Goal: Answer question/provide support

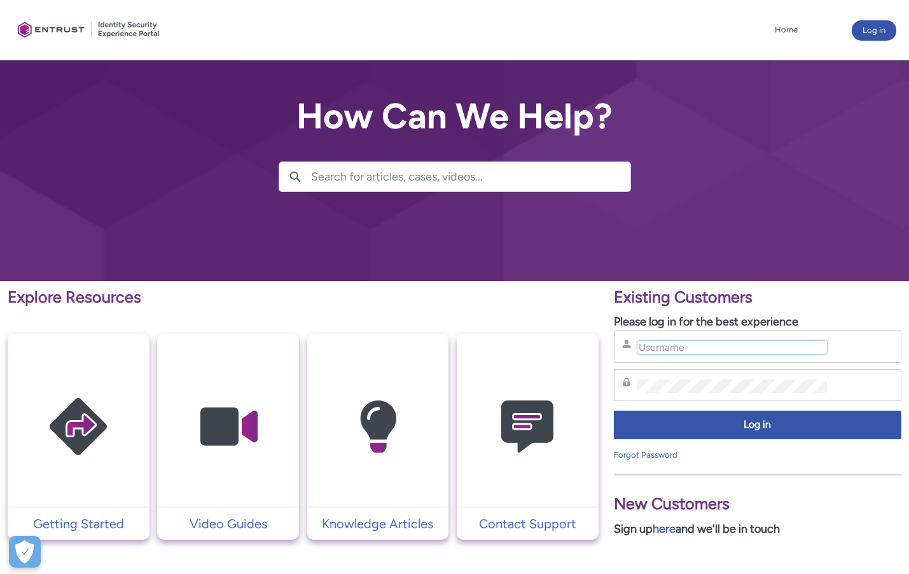
type input "alim.ahmad@theaccessgroup.com"
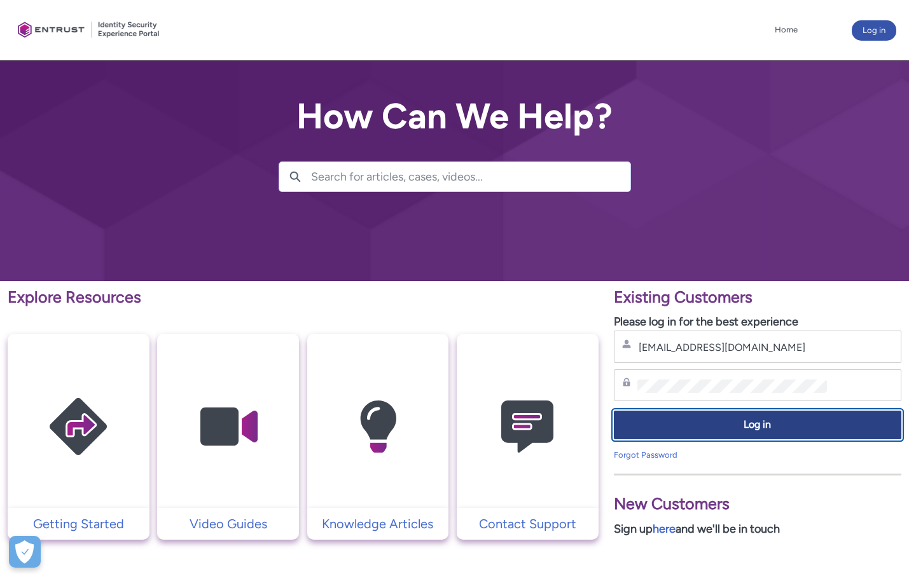
click at [778, 420] on span "Log in" at bounding box center [757, 425] width 271 height 15
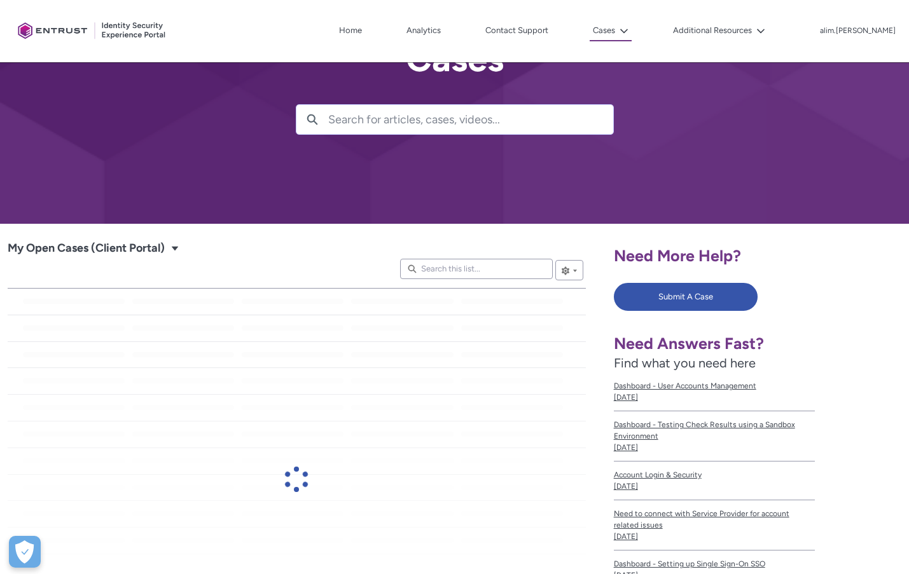
scroll to position [191, 0]
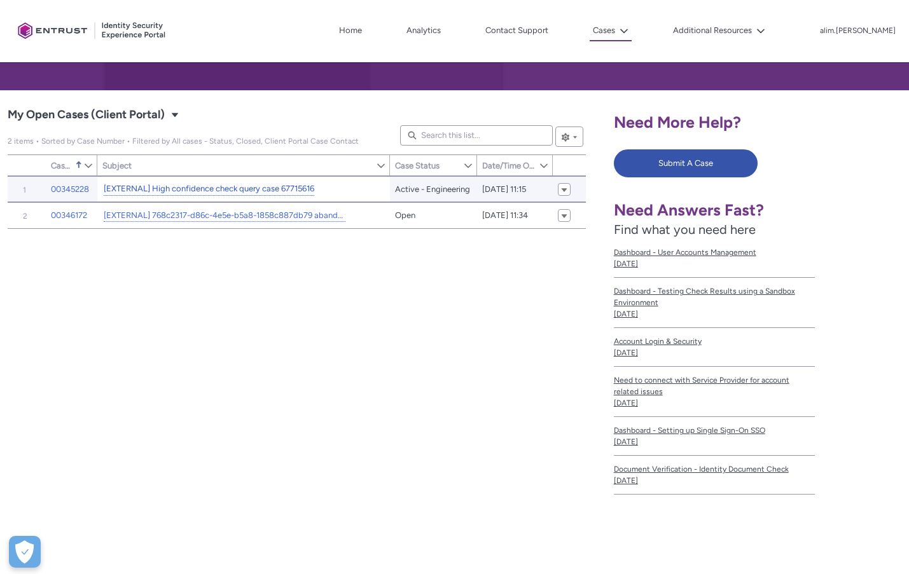
click at [265, 190] on link "[EXTERNAL] High confidence check query case 67715616" at bounding box center [209, 189] width 211 height 13
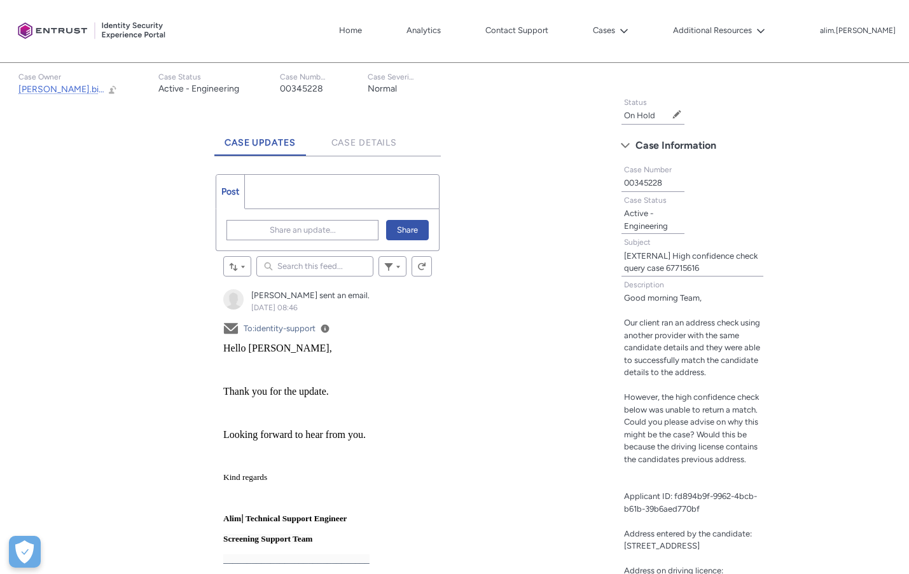
scroll to position [230, 0]
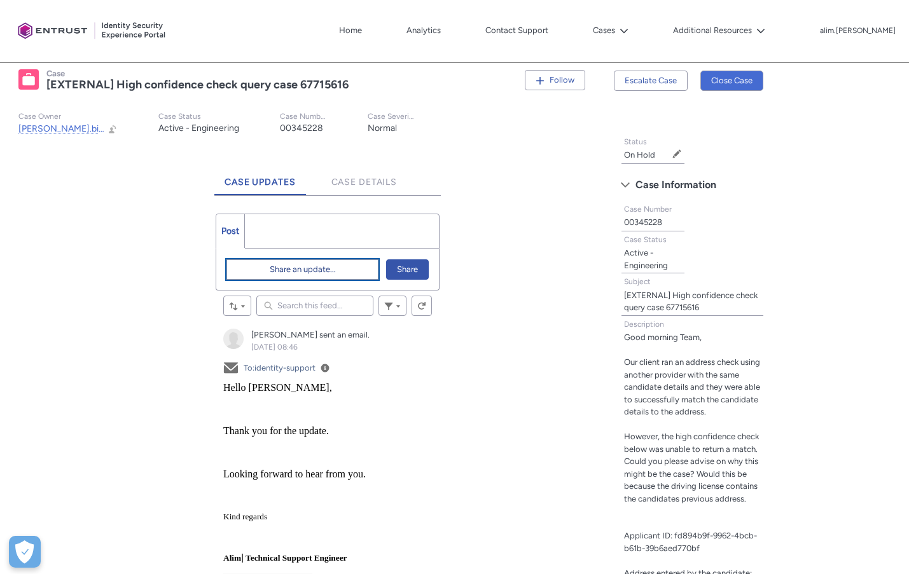
click at [313, 267] on span "Share an update..." at bounding box center [303, 269] width 66 height 19
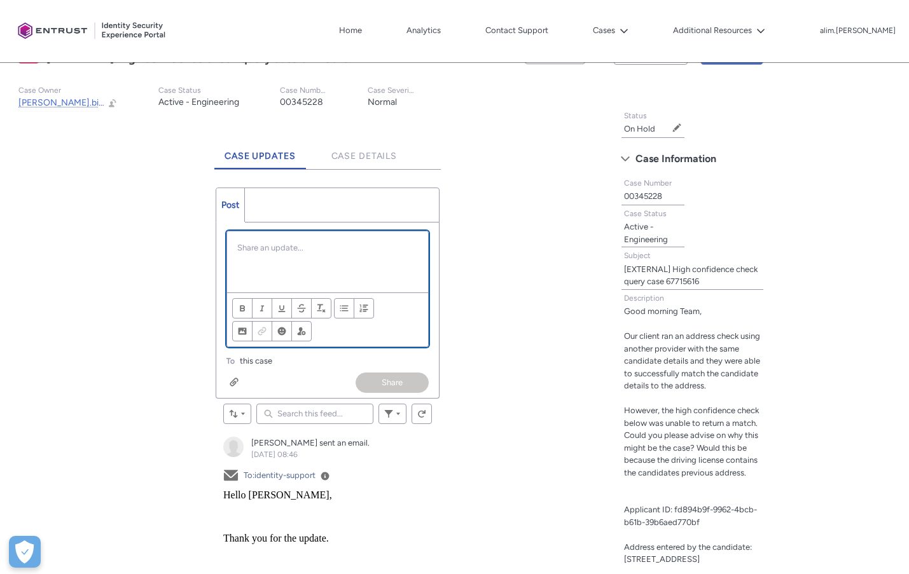
scroll to position [382, 0]
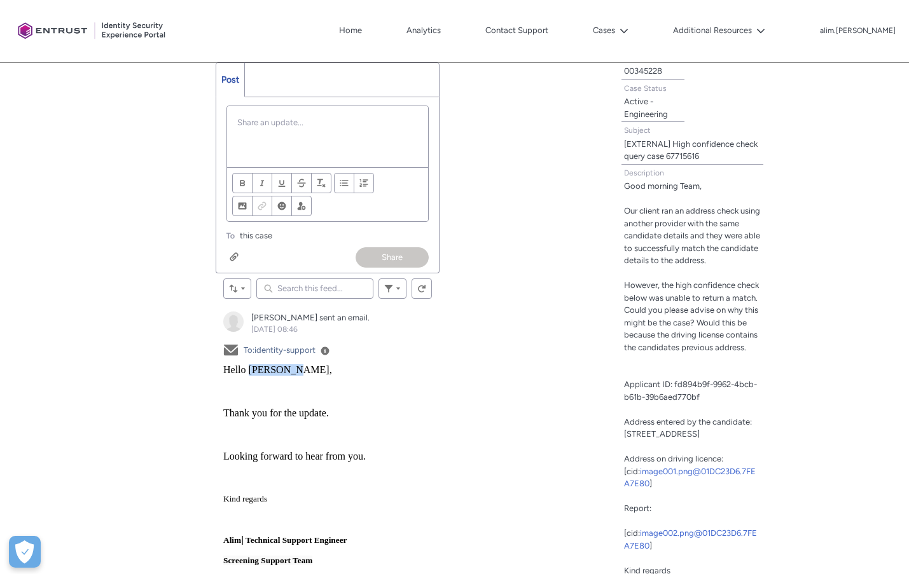
drag, startPoint x: 293, startPoint y: 370, endPoint x: 248, endPoint y: 370, distance: 45.2
click at [248, 370] on span "Hello [PERSON_NAME]," at bounding box center [277, 370] width 109 height 11
copy span "[PERSON_NAME]"
